Goal: Navigation & Orientation: Find specific page/section

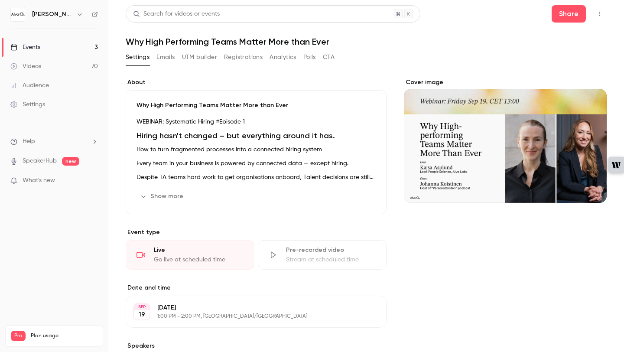
click at [162, 315] on p "1:00 PM - 2:00 PM, [GEOGRAPHIC_DATA]/[GEOGRAPHIC_DATA]" at bounding box center [248, 316] width 183 height 7
click at [192, 258] on div "Go live at scheduled time" at bounding box center [199, 259] width 90 height 9
click at [192, 249] on div "Live" at bounding box center [199, 250] width 90 height 9
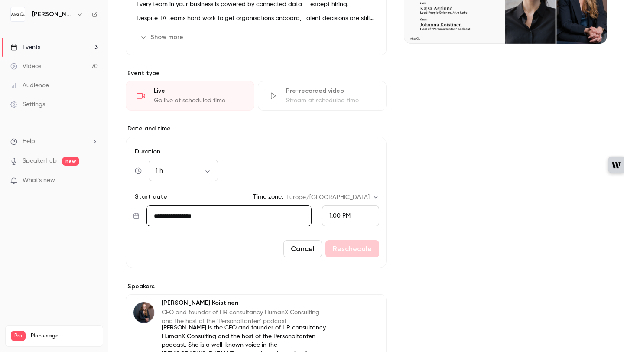
scroll to position [245, 0]
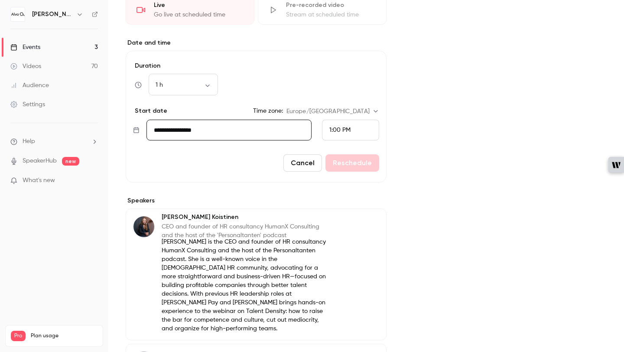
click at [512, 123] on div "Cover image" at bounding box center [505, 187] width 203 height 709
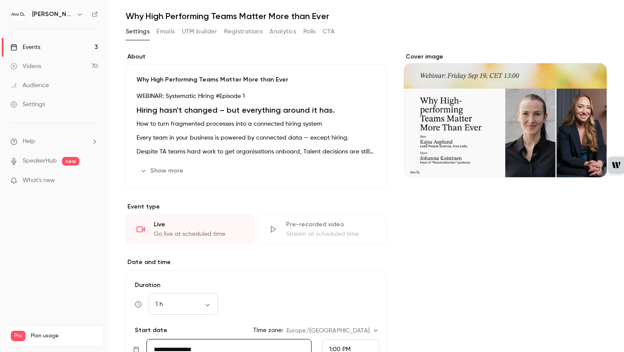
scroll to position [0, 0]
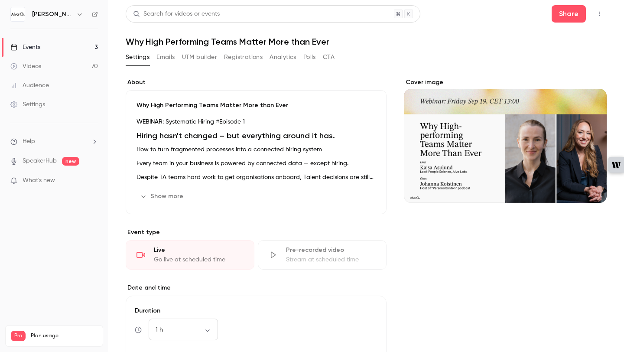
click at [39, 46] on div "Events" at bounding box center [25, 47] width 30 height 9
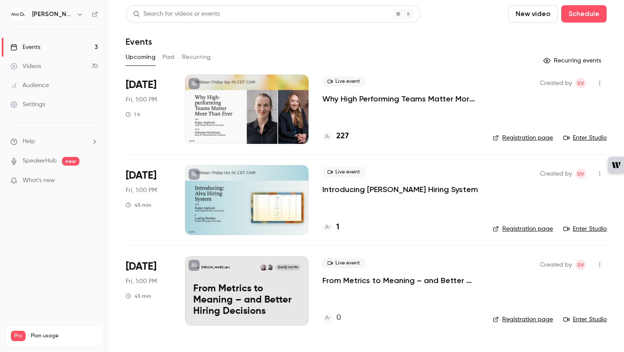
click at [589, 138] on link "Enter Studio" at bounding box center [585, 138] width 43 height 9
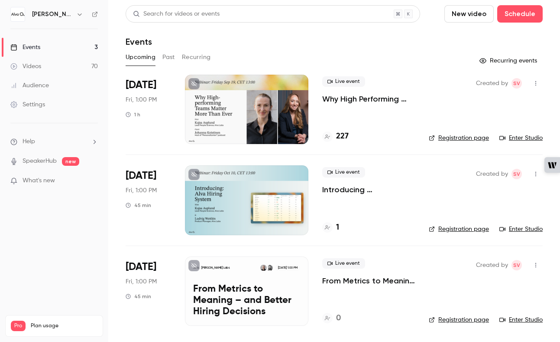
click at [337, 96] on p "Why High Performing Teams Matter More than Ever" at bounding box center [369, 99] width 93 height 10
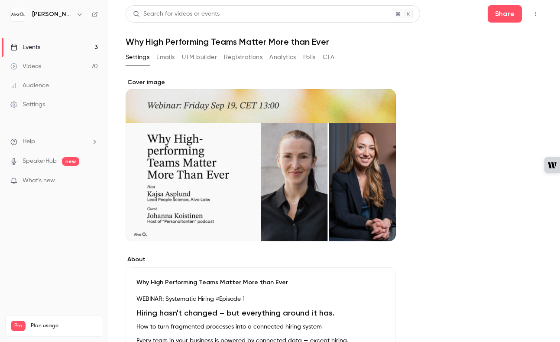
click at [46, 48] on link "Events 3" at bounding box center [54, 47] width 108 height 19
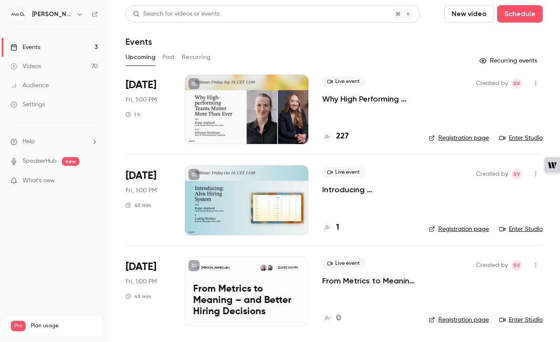
click at [37, 63] on div "Videos" at bounding box center [25, 66] width 31 height 9
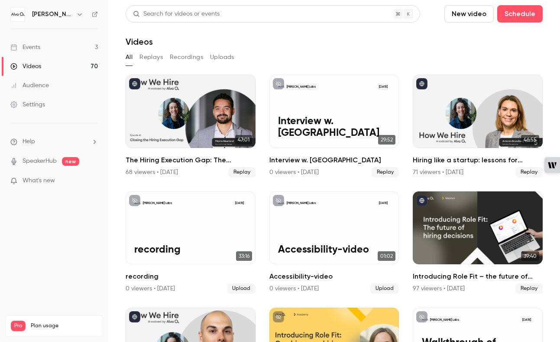
click at [31, 45] on div "Events" at bounding box center [25, 47] width 30 height 9
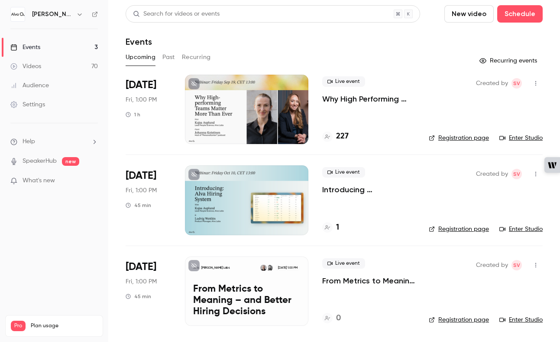
click at [540, 137] on link "Enter Studio" at bounding box center [521, 138] width 43 height 9
drag, startPoint x: 155, startPoint y: 83, endPoint x: 126, endPoint y: 83, distance: 29.0
click at [126, 83] on span "[DATE]" at bounding box center [141, 85] width 31 height 14
drag, startPoint x: 126, startPoint y: 84, endPoint x: 146, endPoint y: 124, distance: 44.6
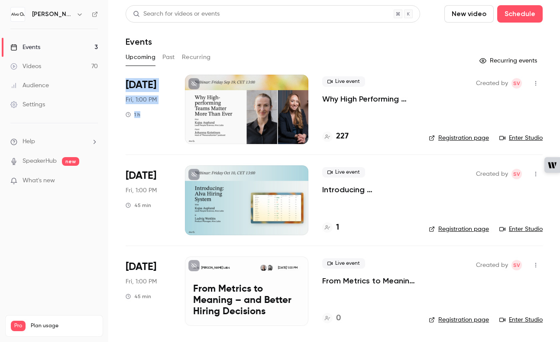
click at [146, 124] on div "[DATE] Fri, 1:00 PM 1 h" at bounding box center [149, 109] width 46 height 69
click at [531, 140] on link "Enter Studio" at bounding box center [521, 138] width 43 height 9
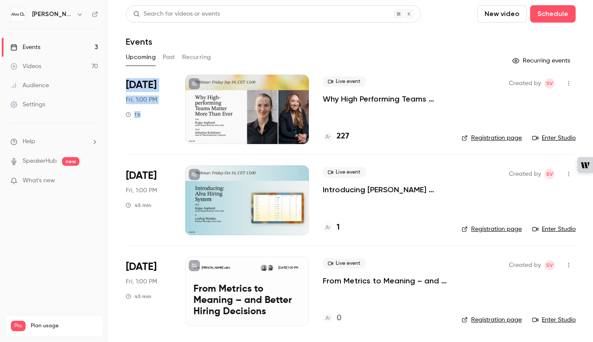
click at [52, 65] on link "Videos 70" at bounding box center [54, 66] width 108 height 19
